Goal: Information Seeking & Learning: Learn about a topic

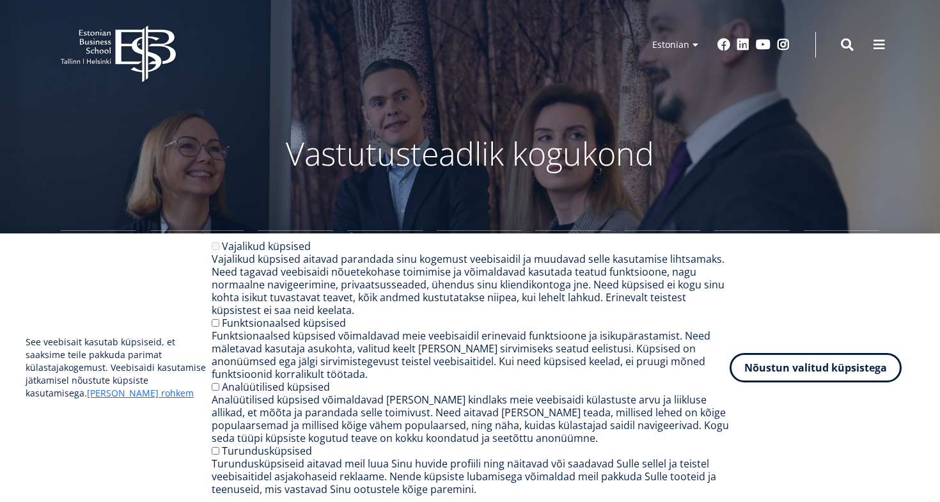
click at [749, 349] on div "See veebisait kasutab küpsiseid, et saaksime teile pakkuda parimat külastajakog…" at bounding box center [470, 368] width 889 height 256
click at [757, 363] on button "Nõustun valitud küpsistega" at bounding box center [816, 365] width 172 height 29
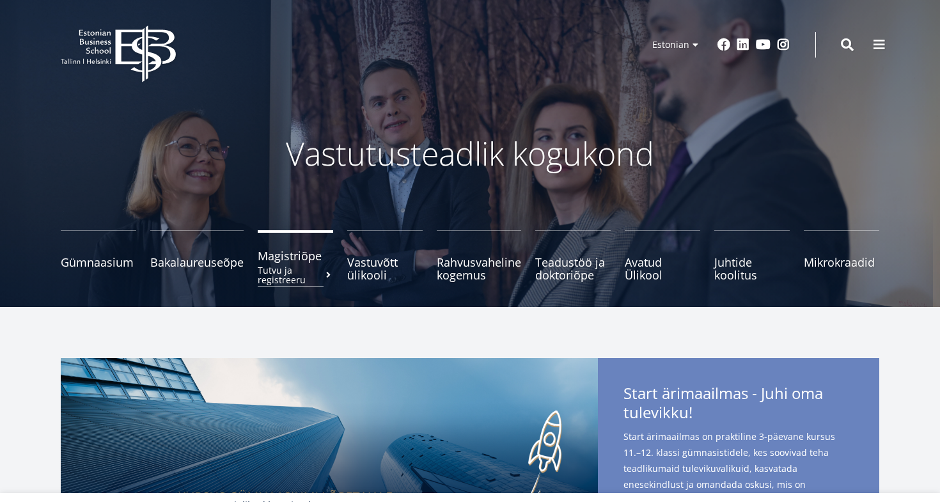
click at [285, 261] on span "Magistriõpe Tutvu ja registreeru" at bounding box center [295, 256] width 75 height 13
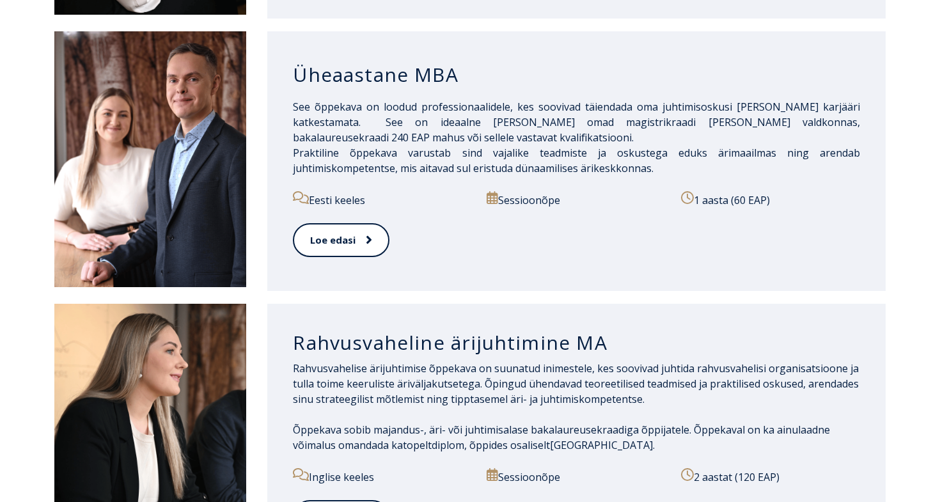
scroll to position [1317, 0]
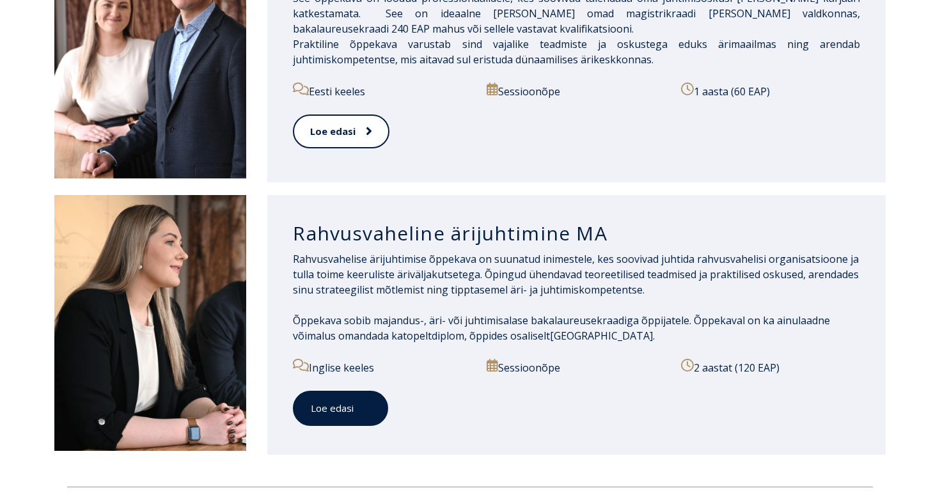
click at [324, 399] on link "Loe edasi" at bounding box center [340, 408] width 95 height 35
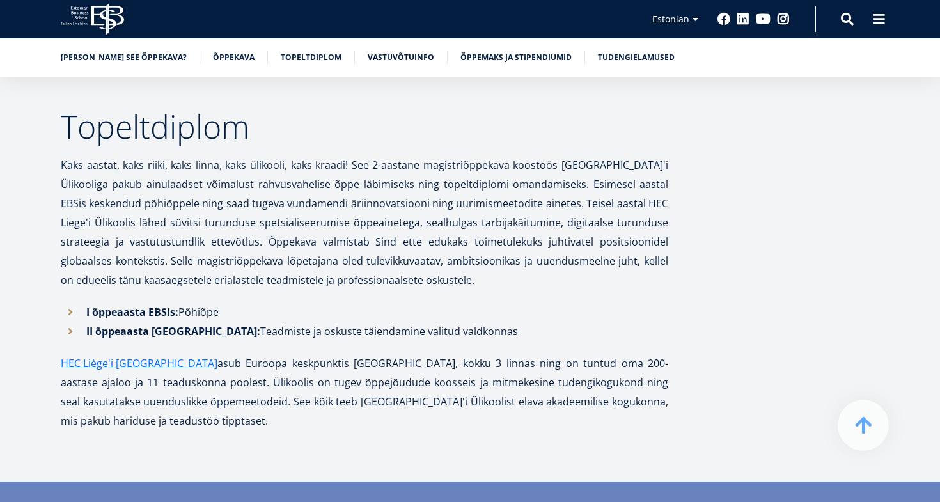
scroll to position [2708, 0]
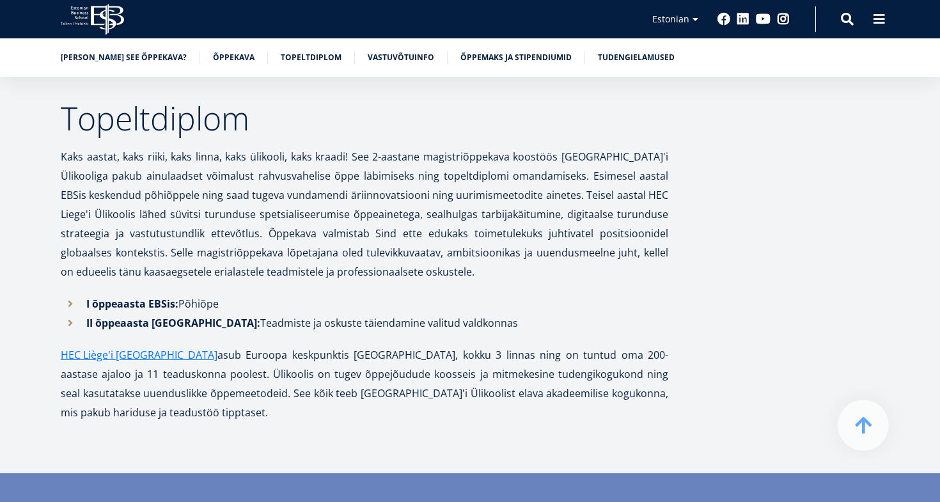
click at [461, 294] on li "I õppeaasta EBSis: Põhiõpe" at bounding box center [365, 303] width 608 height 19
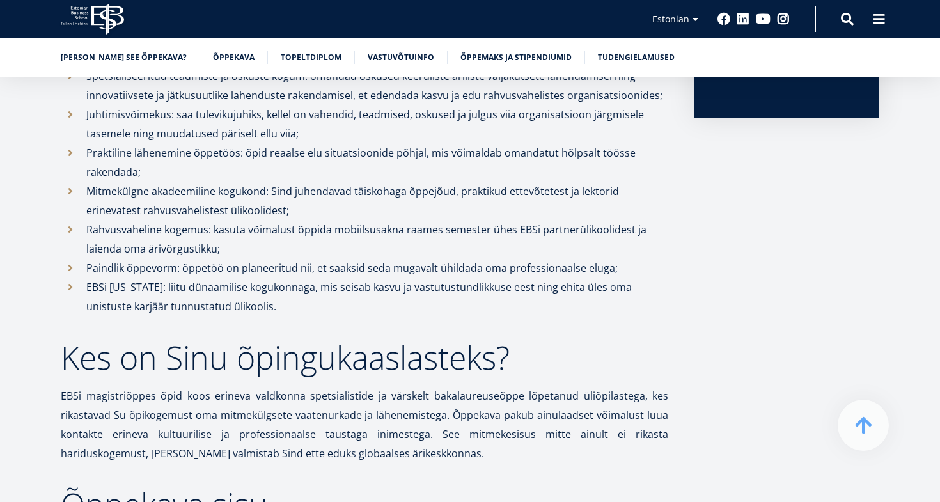
scroll to position [21, 0]
